Goal: Task Accomplishment & Management: Manage account settings

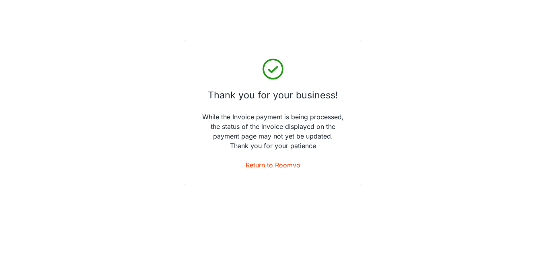
click at [267, 162] on link "Return to Roomvo" at bounding box center [273, 165] width 55 height 10
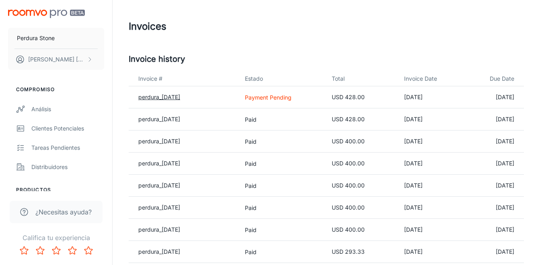
click at [172, 95] on link "perdura_[DATE]" at bounding box center [159, 97] width 42 height 7
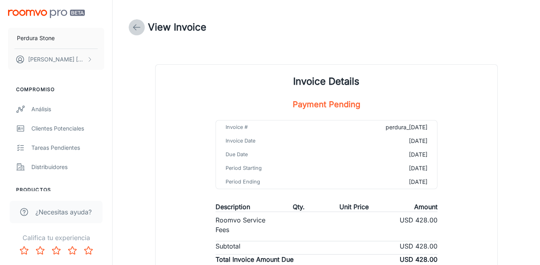
click at [137, 26] on icon at bounding box center [137, 28] width 10 height 10
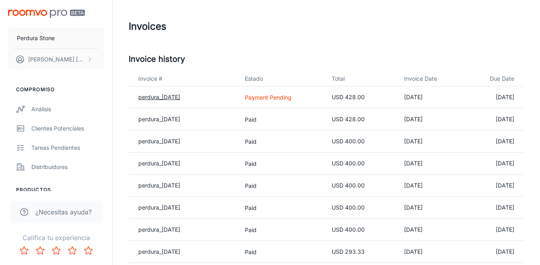
click at [154, 97] on link "perdura_[DATE]" at bounding box center [159, 97] width 42 height 7
